Goal: Task Accomplishment & Management: Use online tool/utility

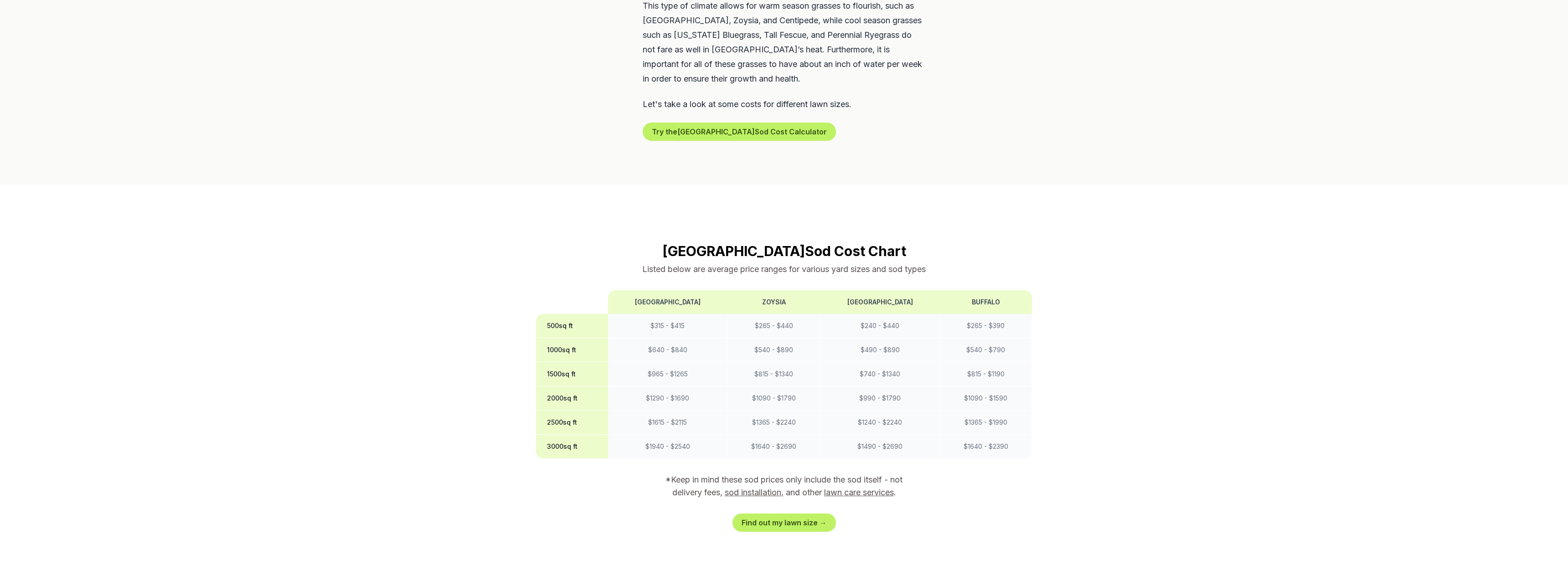
scroll to position [558, 0]
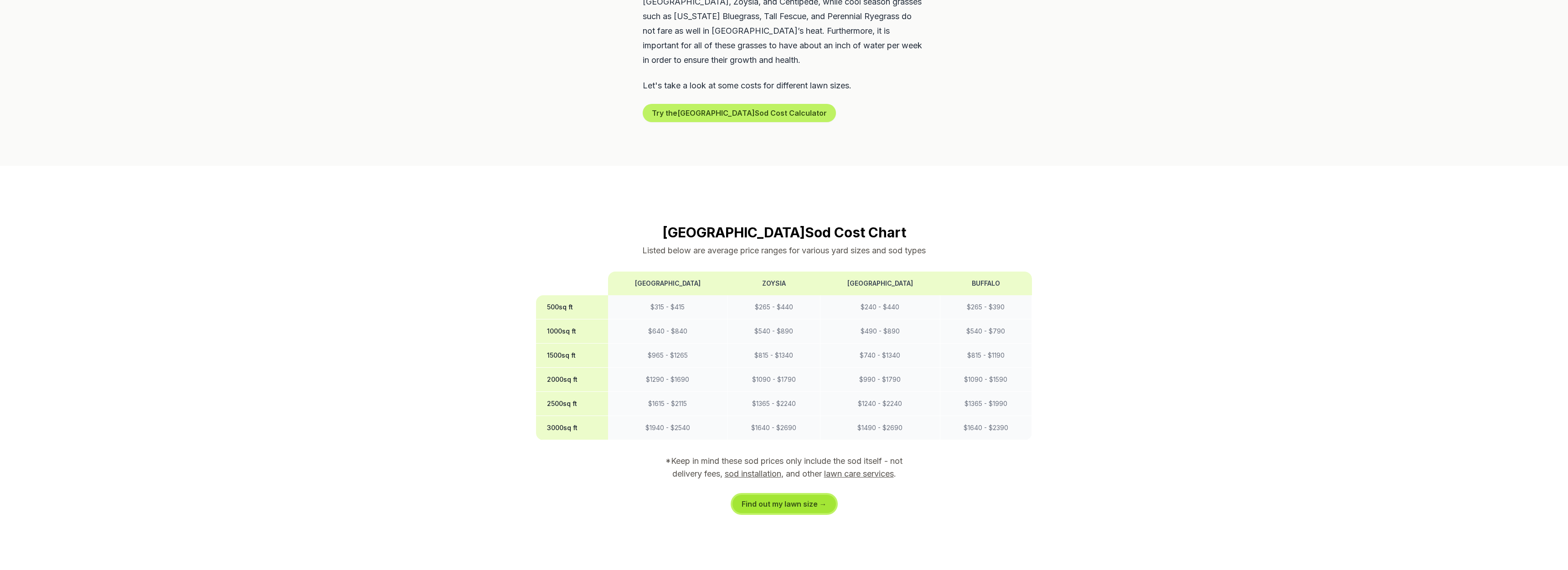
click at [792, 495] on link "Find out my lawn size →" at bounding box center [784, 504] width 103 height 18
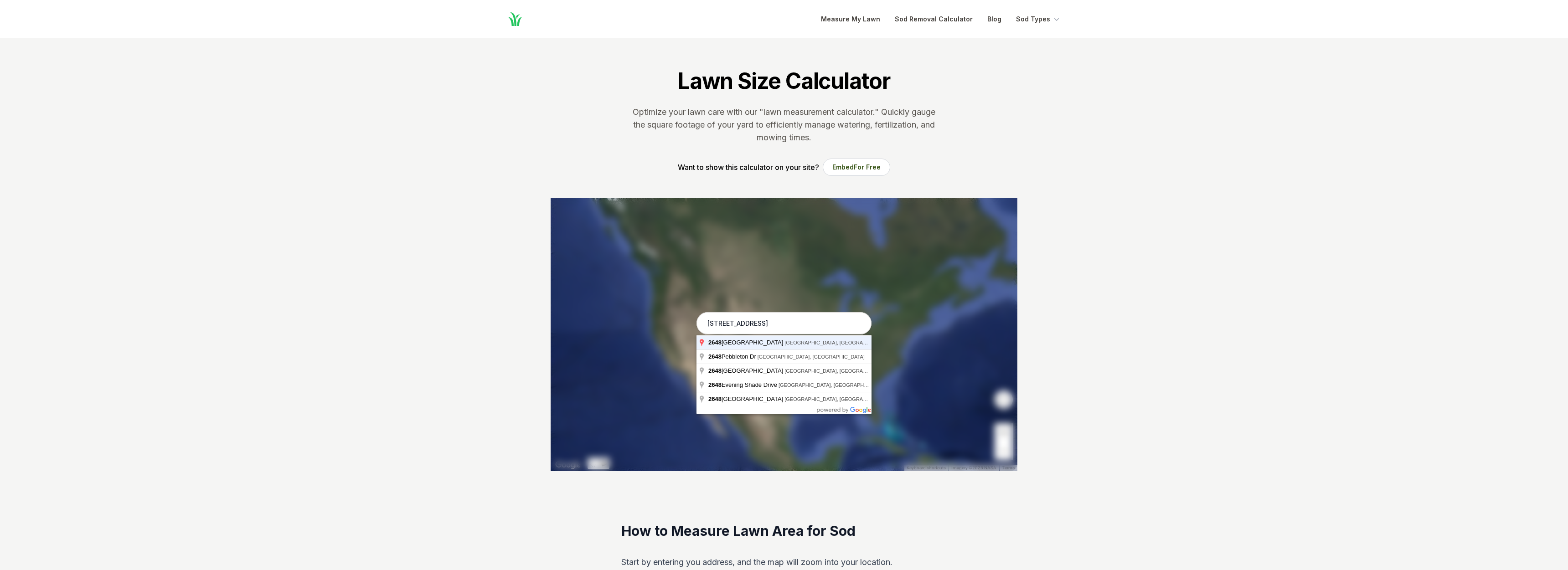
type input "[STREET_ADDRESS]"
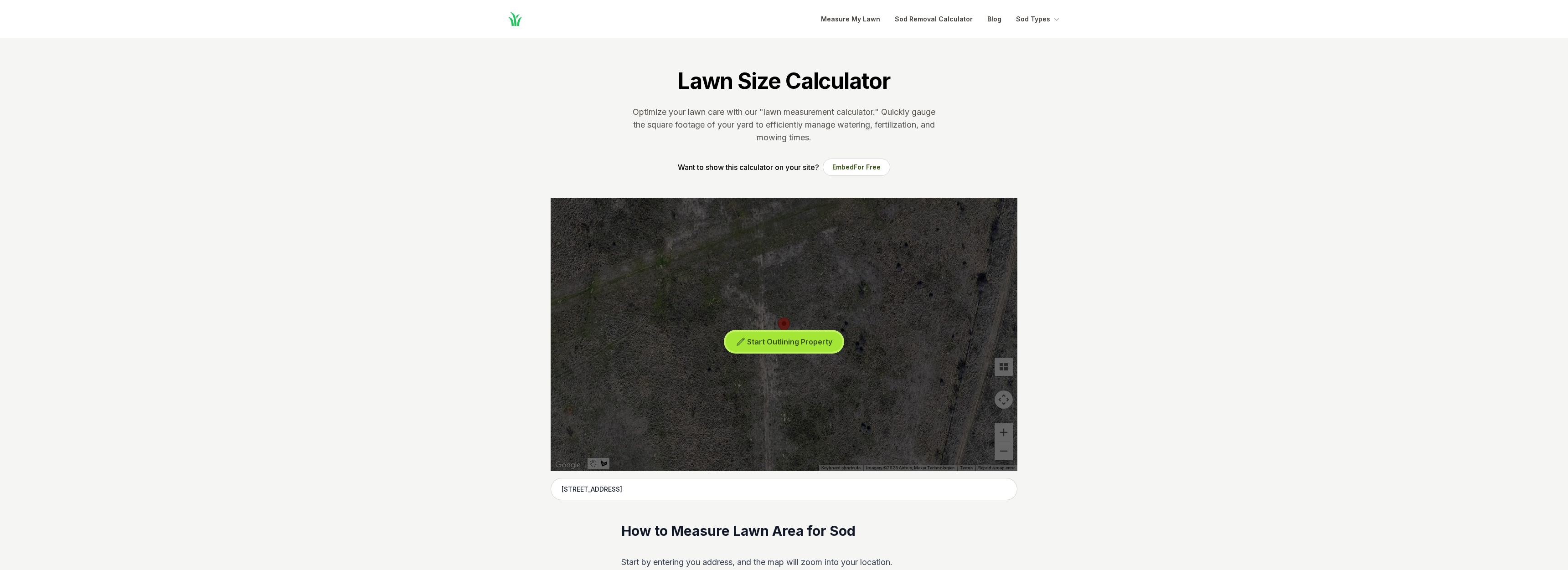
click at [750, 341] on span "Start Outlining Property" at bounding box center [789, 341] width 85 height 9
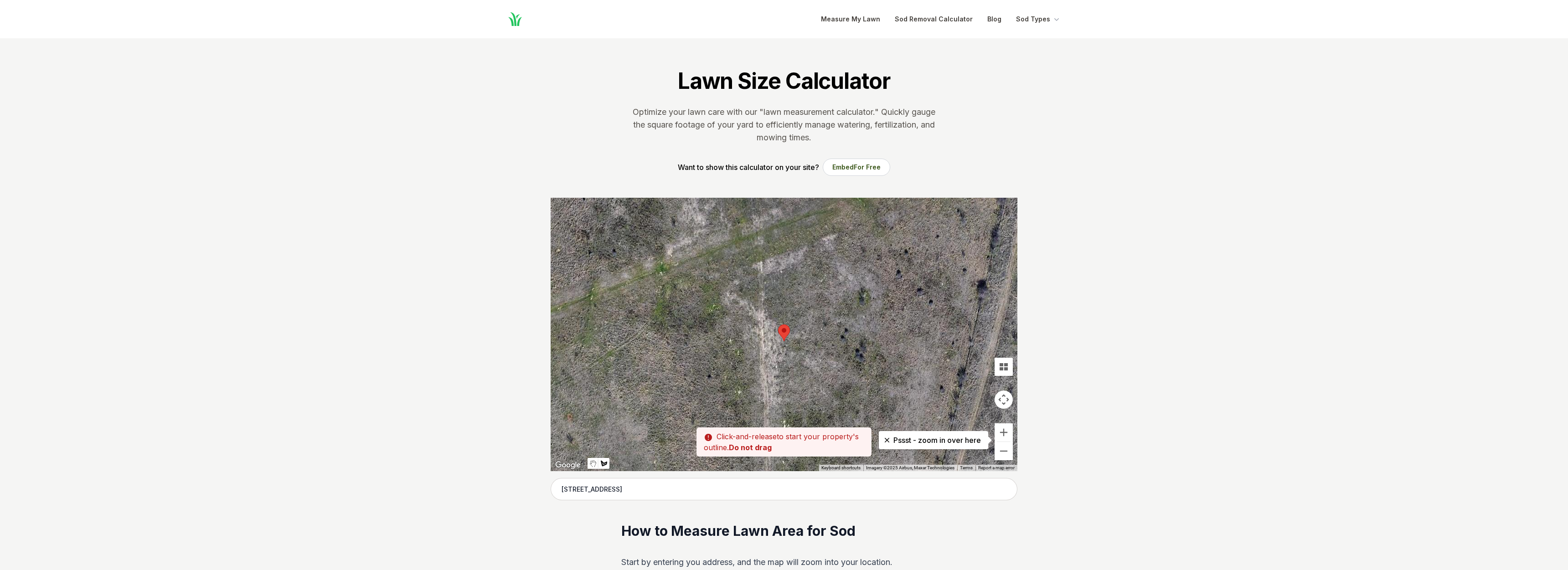
drag, startPoint x: 764, startPoint y: 269, endPoint x: 758, endPoint y: 304, distance: 35.5
click at [758, 304] on div at bounding box center [784, 334] width 467 height 273
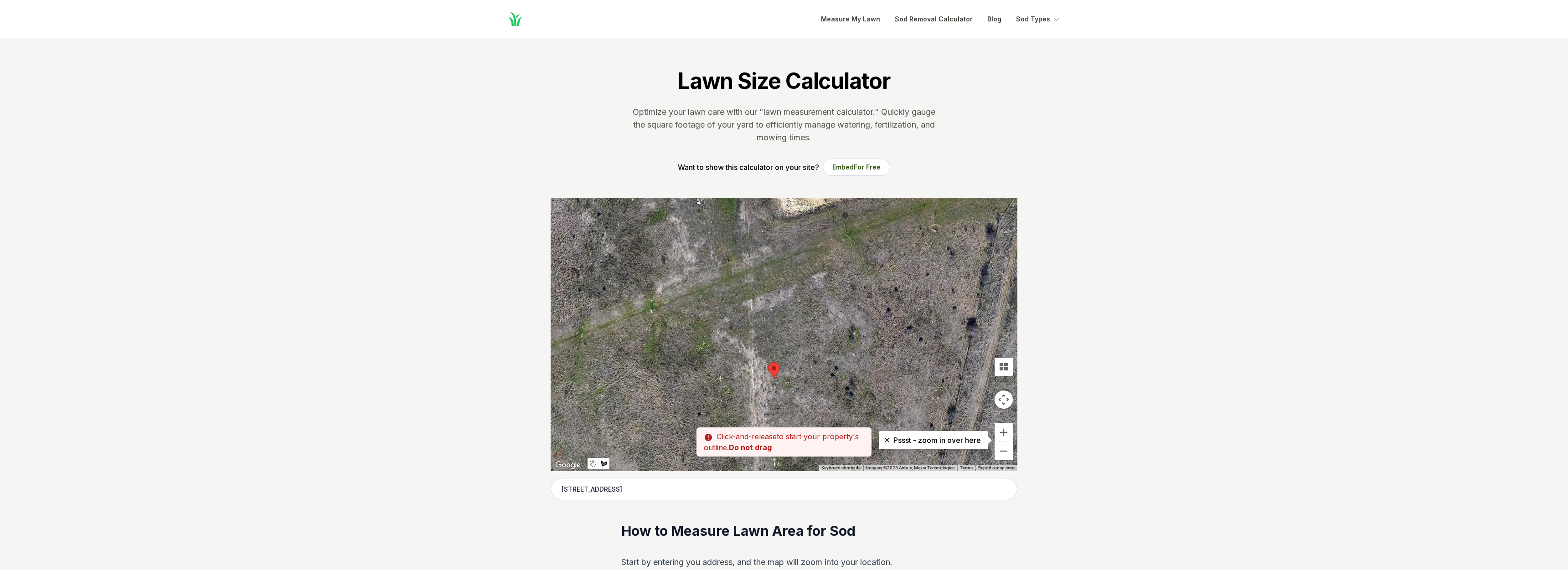
click at [754, 317] on div at bounding box center [784, 334] width 467 height 273
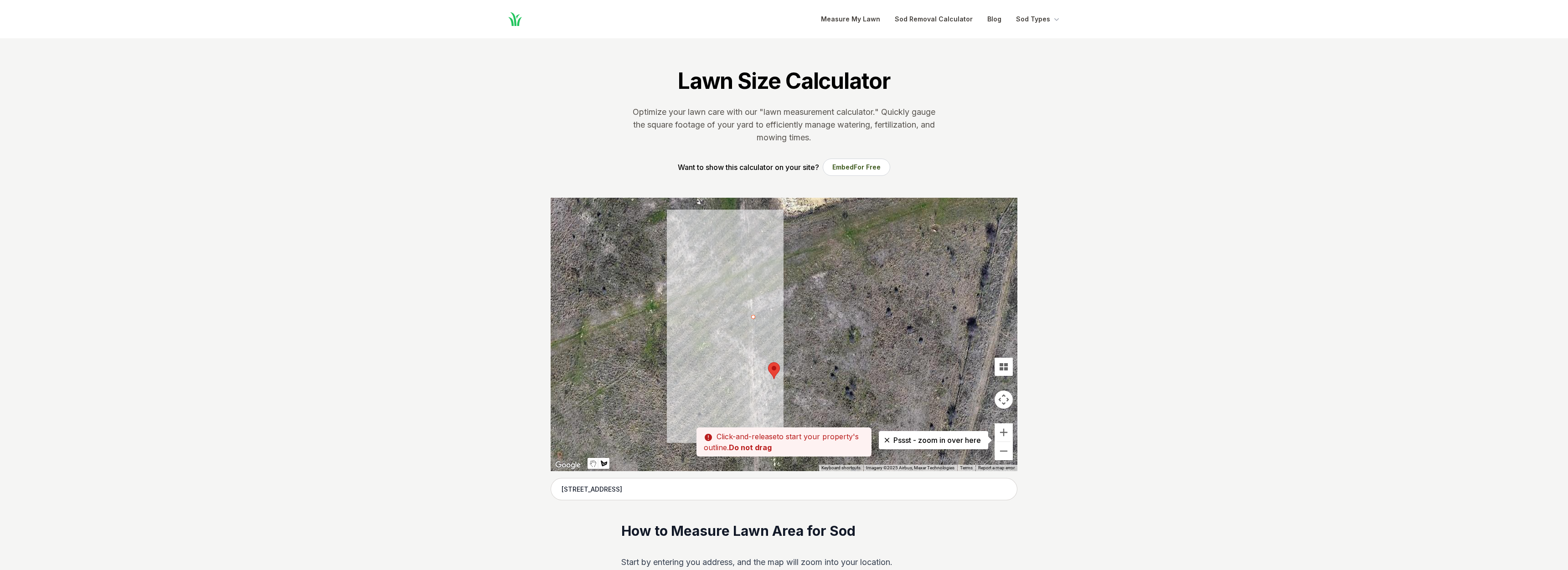
click at [757, 392] on div at bounding box center [784, 334] width 467 height 273
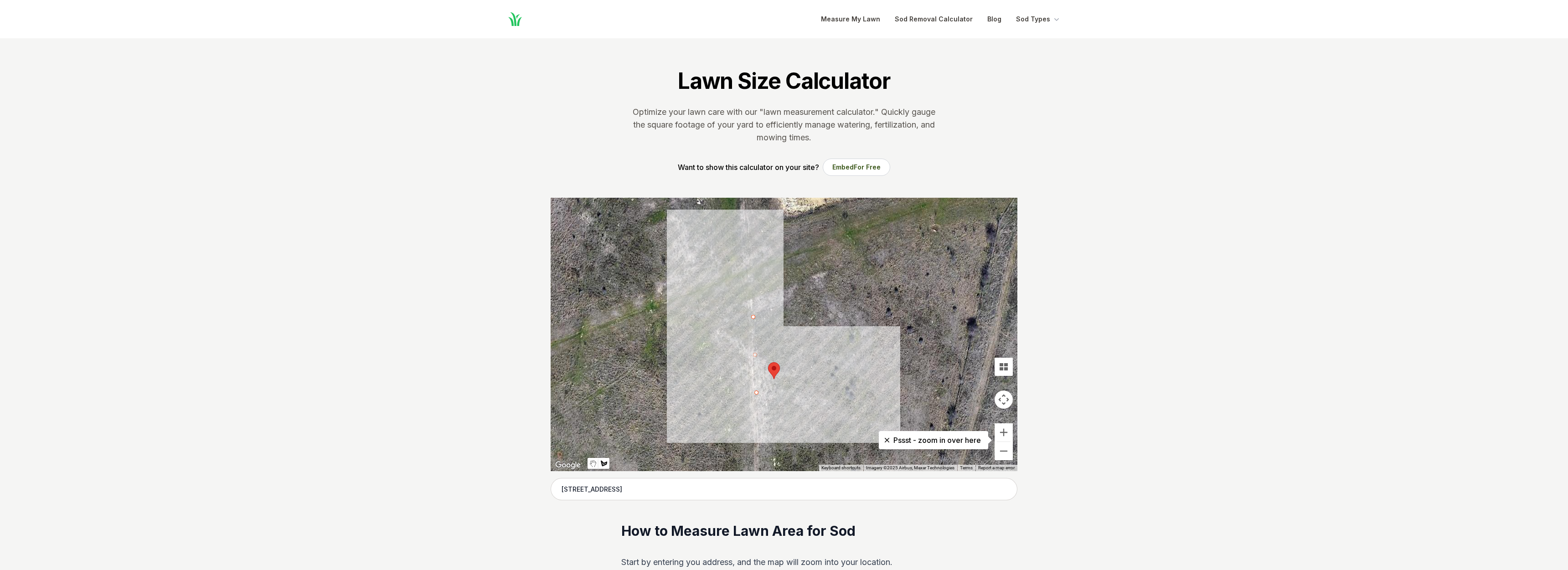
click at [820, 378] on div at bounding box center [784, 334] width 467 height 273
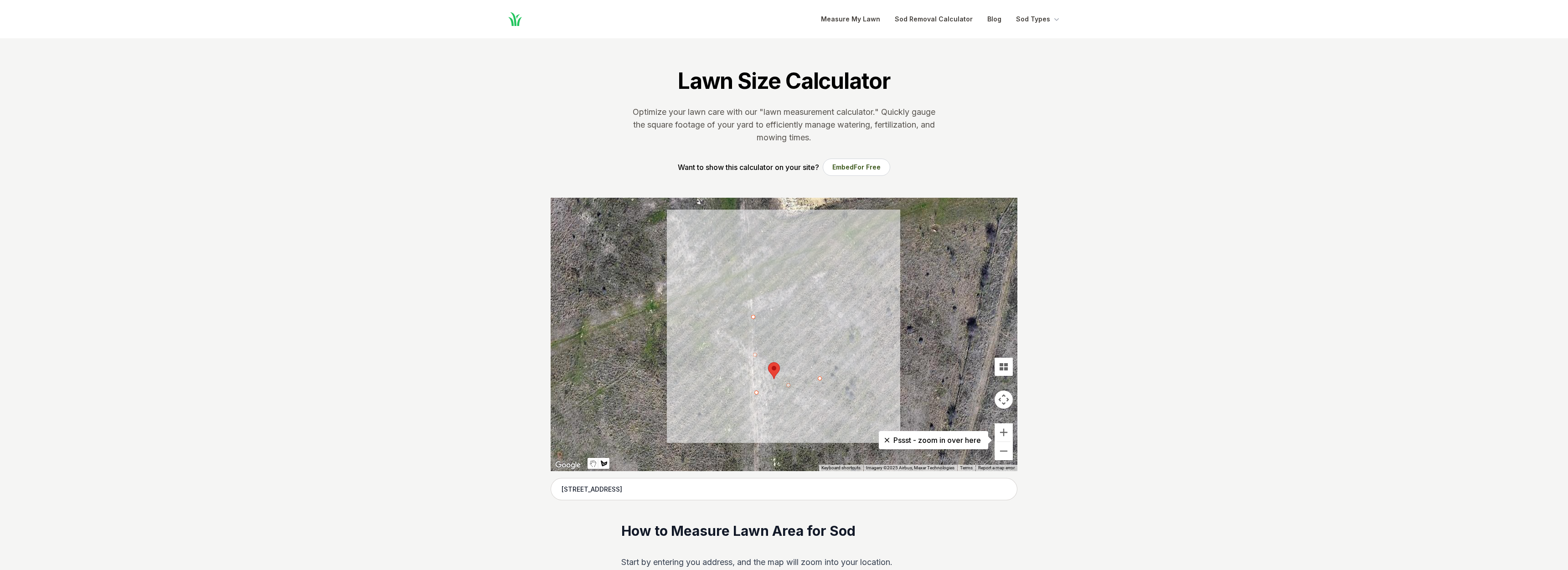
click at [799, 302] on div at bounding box center [784, 334] width 467 height 273
click at [754, 318] on div at bounding box center [784, 334] width 467 height 273
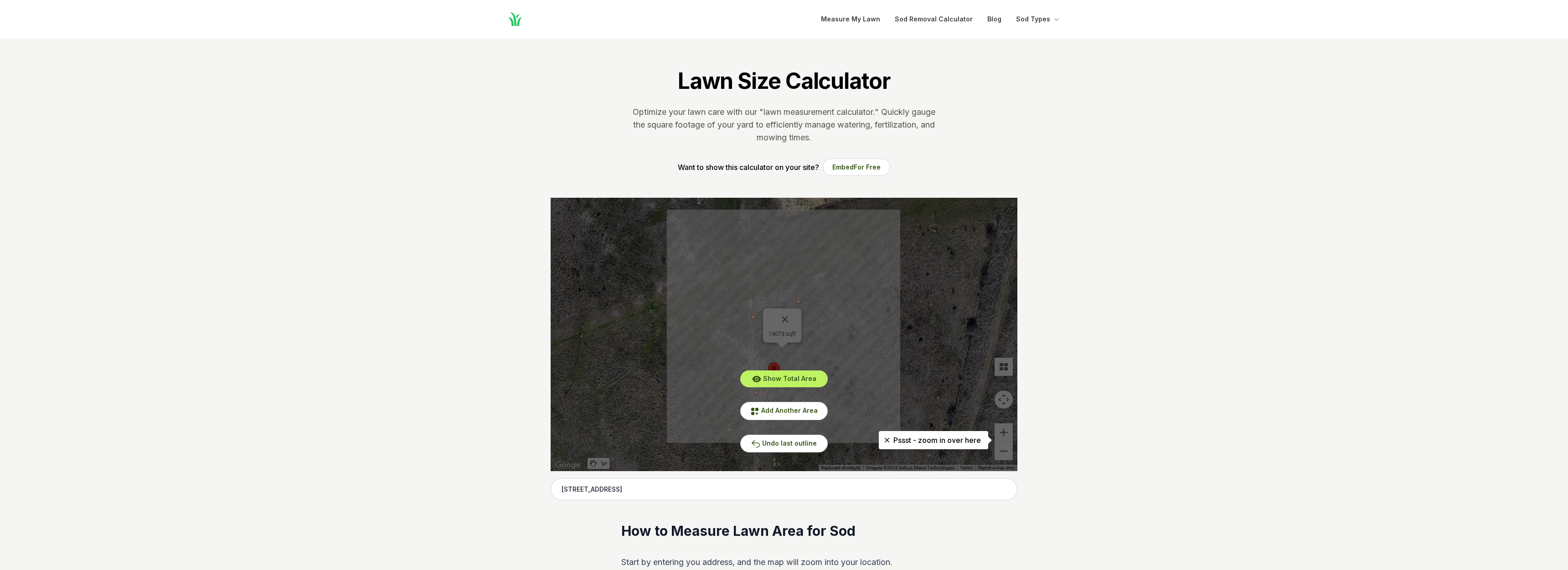
click at [788, 316] on div "Show Total Area Add Another Area Undo last outline" at bounding box center [784, 334] width 467 height 273
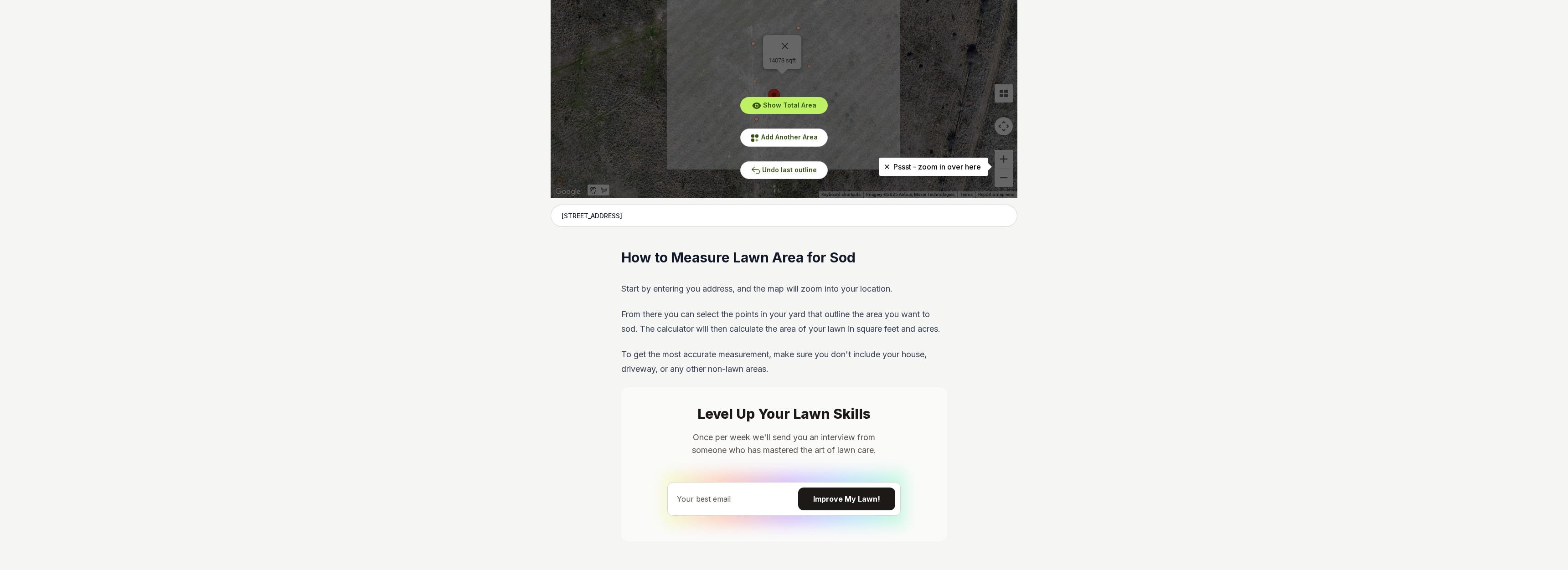
scroll to position [279, 0]
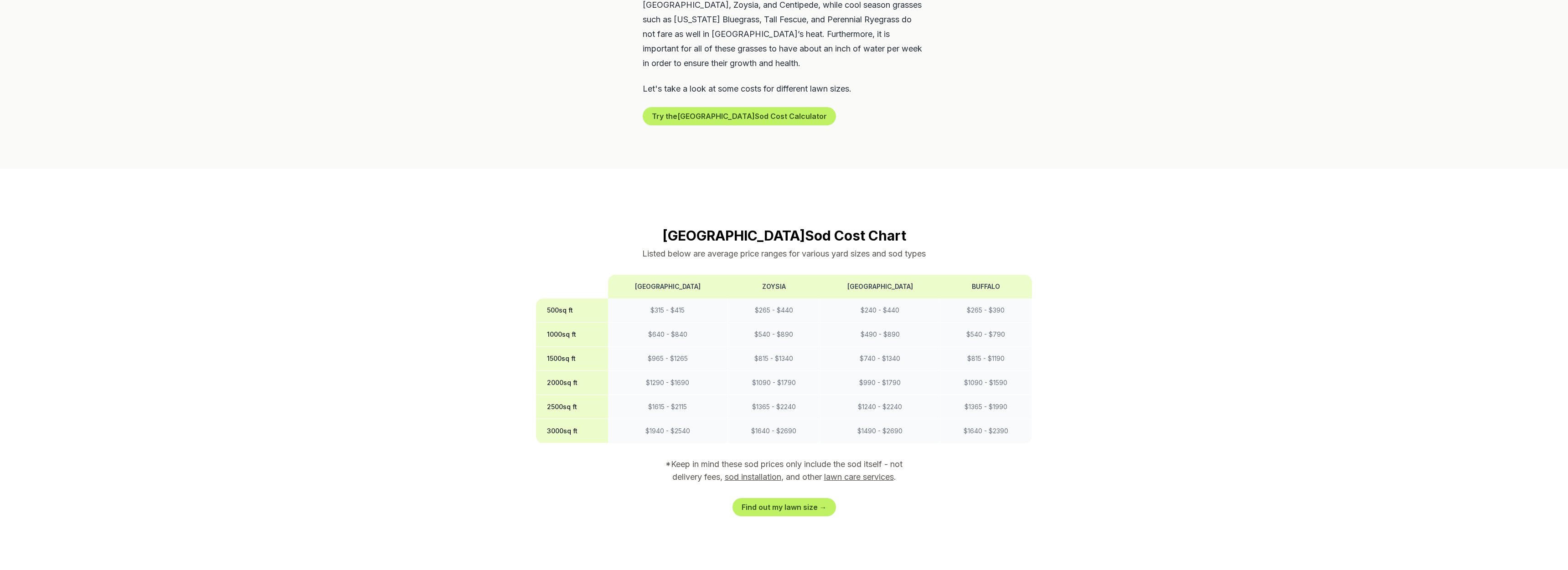
scroll to position [558, 0]
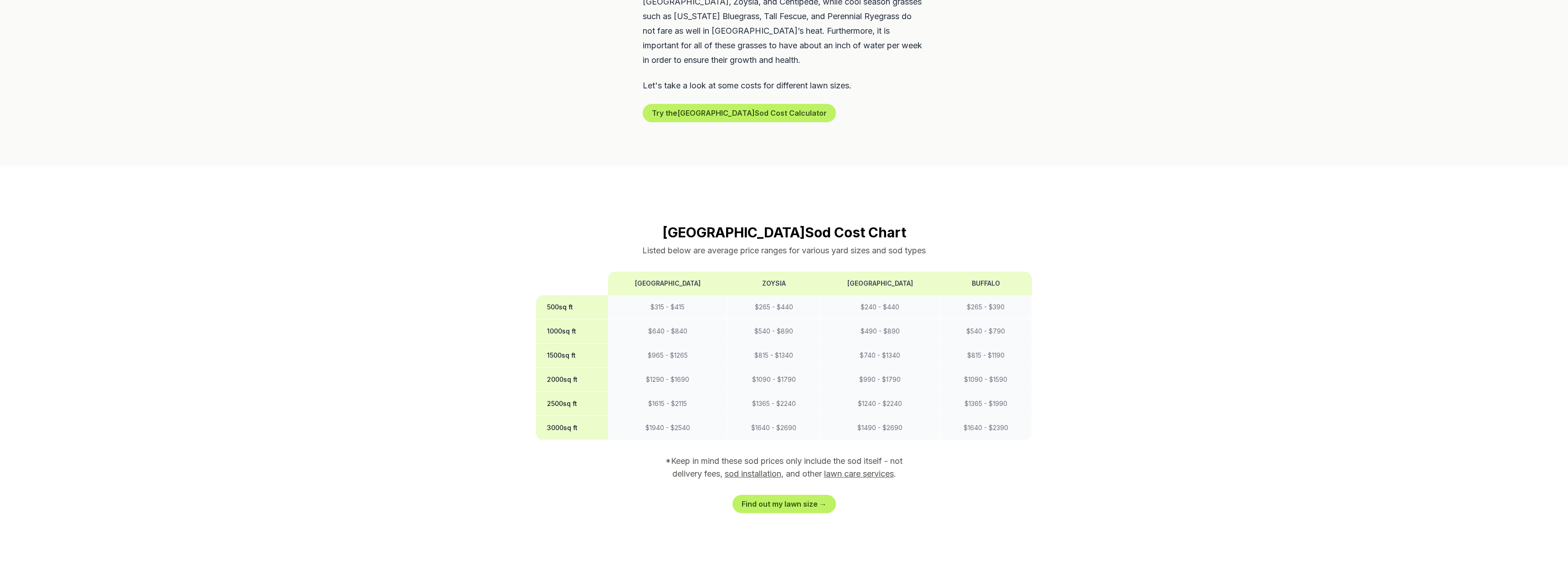
click at [805, 224] on h2 "Fort Worth Sod Cost Chart" at bounding box center [784, 232] width 496 height 16
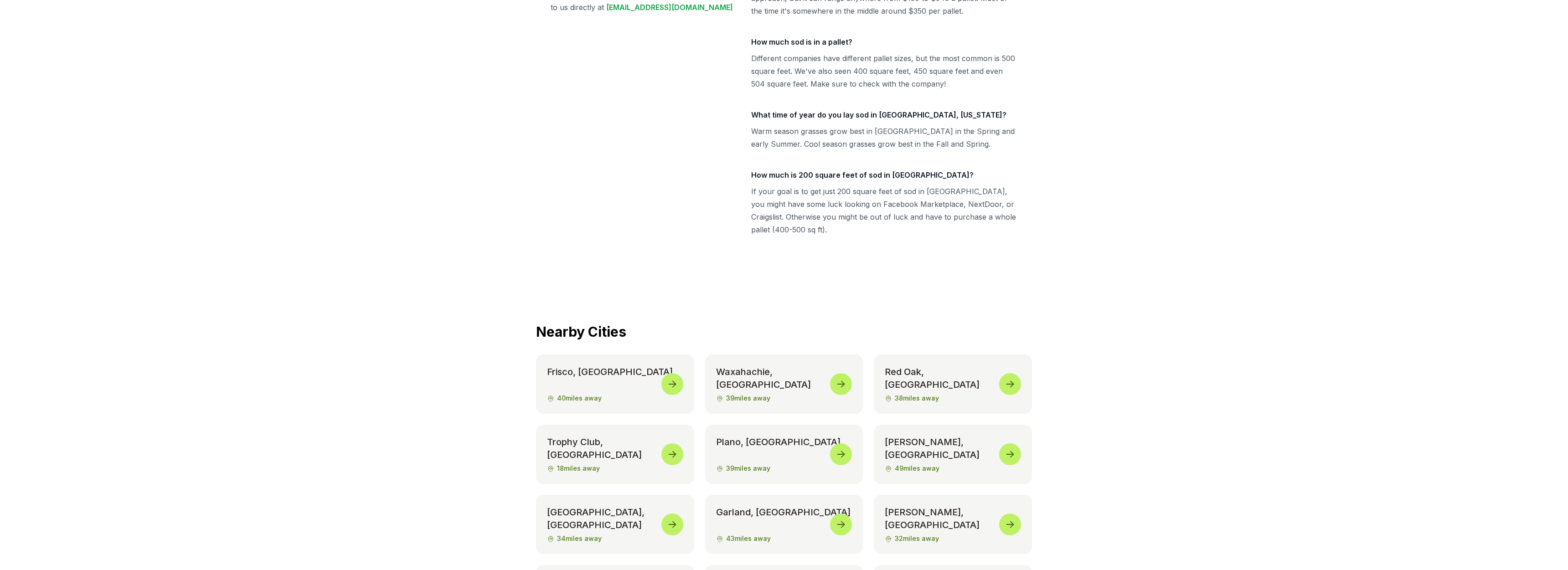
scroll to position [4089, 0]
